Goal: Check status: Check status

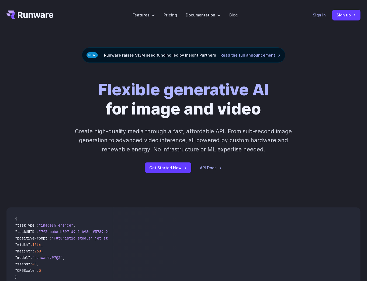
click at [324, 17] on link "Sign in" at bounding box center [318, 15] width 13 height 6
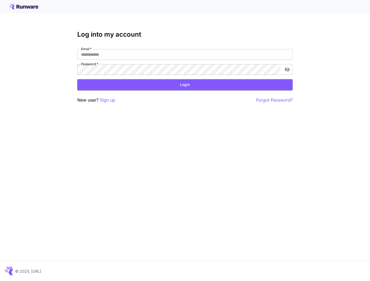
type input "**********"
click at [175, 76] on form "**********" at bounding box center [184, 69] width 215 height 41
click at [174, 82] on button "Login" at bounding box center [184, 84] width 215 height 11
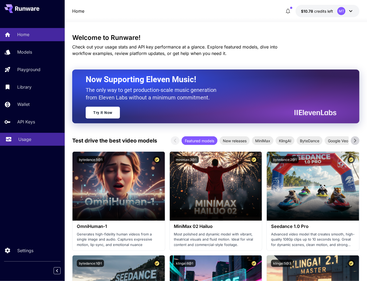
click at [41, 140] on div "Usage" at bounding box center [39, 139] width 42 height 6
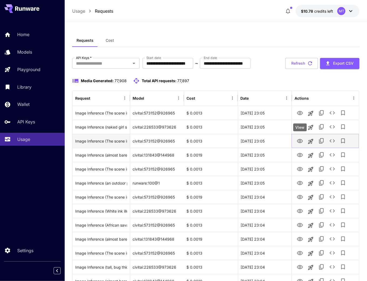
click at [302, 142] on icon "View" at bounding box center [299, 141] width 6 height 6
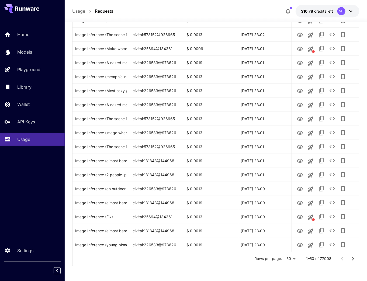
scroll to position [555, 0]
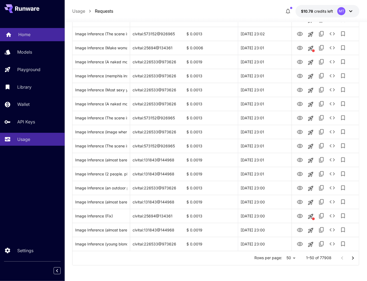
click at [24, 37] on p "Home" at bounding box center [24, 34] width 12 height 6
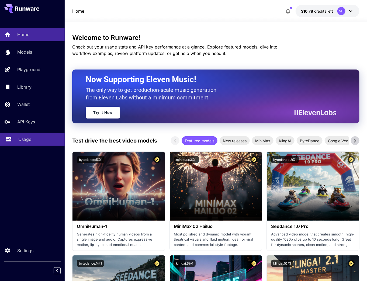
click at [39, 142] on div "Usage" at bounding box center [39, 139] width 42 height 6
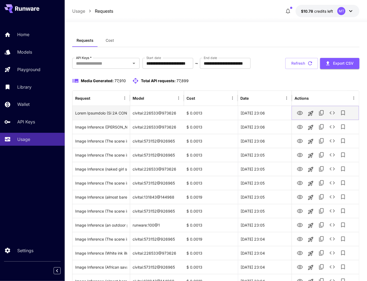
click at [300, 115] on icon "View" at bounding box center [299, 113] width 6 height 6
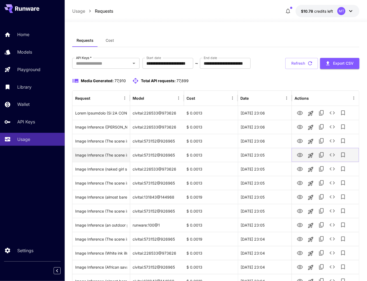
click at [301, 157] on icon "View" at bounding box center [299, 155] width 6 height 6
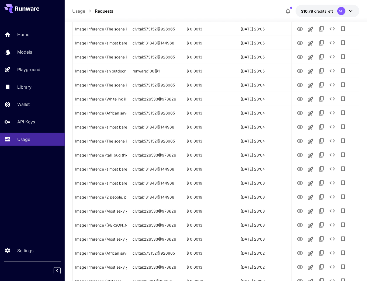
scroll to position [172, 0]
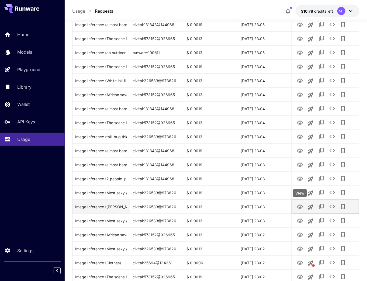
click at [298, 206] on icon "View" at bounding box center [299, 206] width 6 height 6
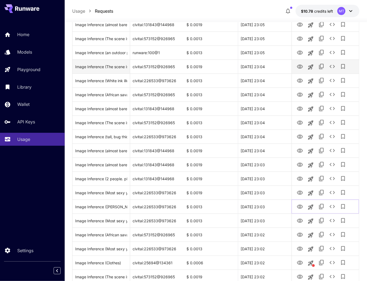
scroll to position [0, 0]
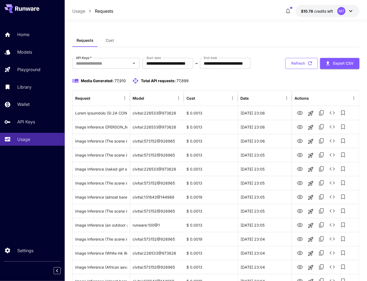
click at [295, 61] on button "Refresh" at bounding box center [301, 63] width 33 height 11
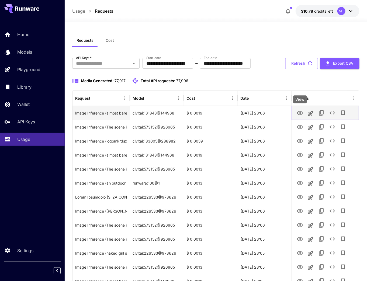
click at [298, 112] on icon "View" at bounding box center [299, 113] width 6 height 6
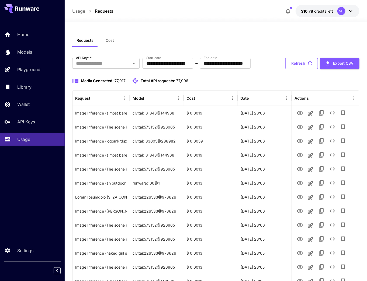
click at [307, 64] on icon "button" at bounding box center [310, 63] width 6 height 6
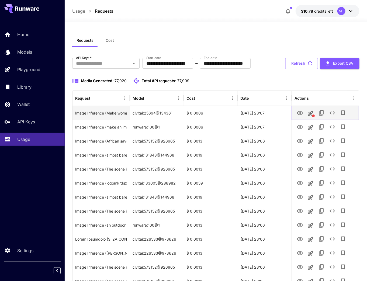
click at [299, 115] on icon "View" at bounding box center [299, 113] width 6 height 6
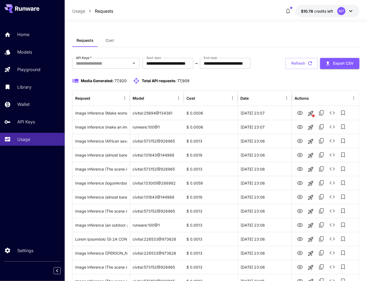
click at [50, 263] on div "Settings" at bounding box center [32, 260] width 65 height 32
click at [304, 61] on button "Refresh" at bounding box center [301, 63] width 33 height 11
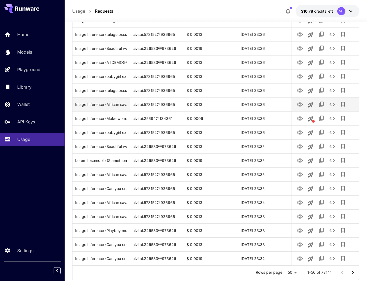
scroll to position [555, 0]
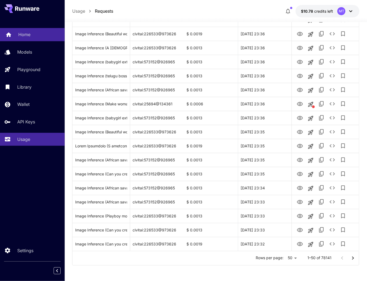
click at [32, 35] on div "Home" at bounding box center [39, 34] width 42 height 6
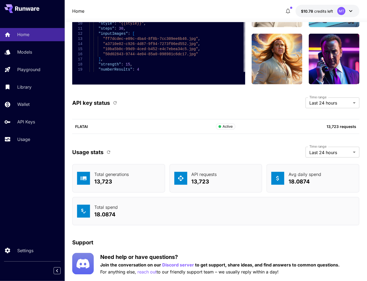
scroll to position [1986, 0]
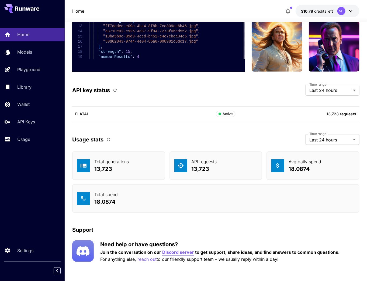
click at [171, 249] on p "Discord server" at bounding box center [178, 252] width 32 height 7
